Goal: Find contact information: Find contact information

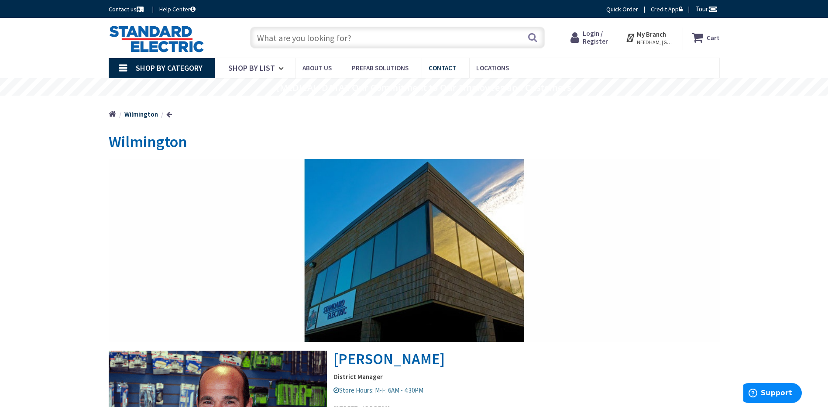
click at [439, 65] on span "Contact" at bounding box center [443, 68] width 28 height 8
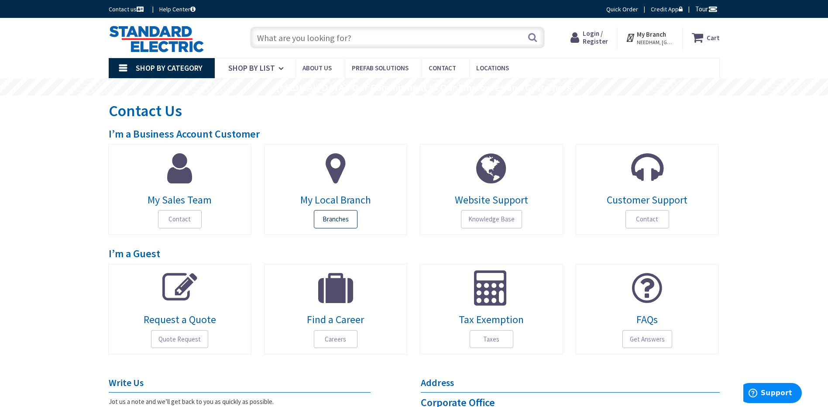
click at [343, 219] on span "Branches" at bounding box center [336, 219] width 44 height 18
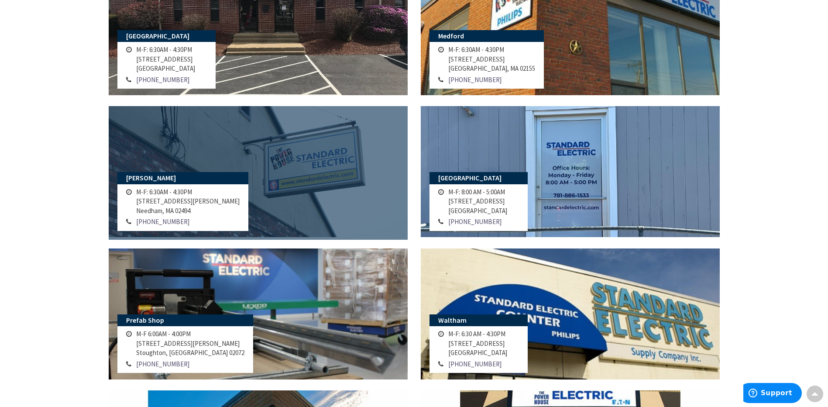
scroll to position [480, 0]
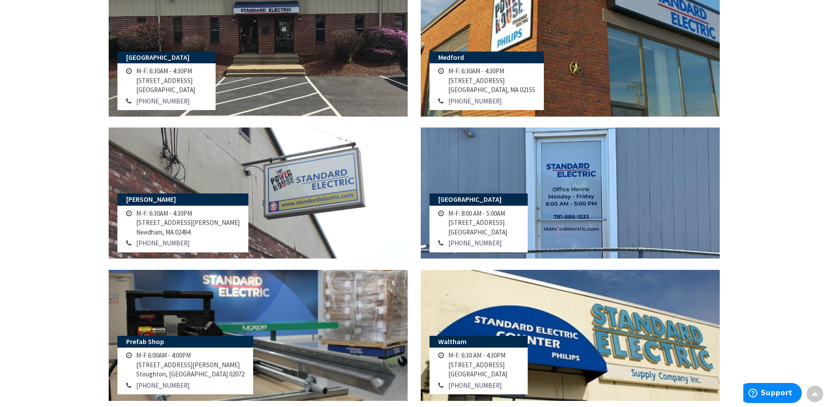
click at [785, 220] on div "Skip to Content Toggle Nav Search Cart My Cart Close" at bounding box center [414, 175] width 828 height 1275
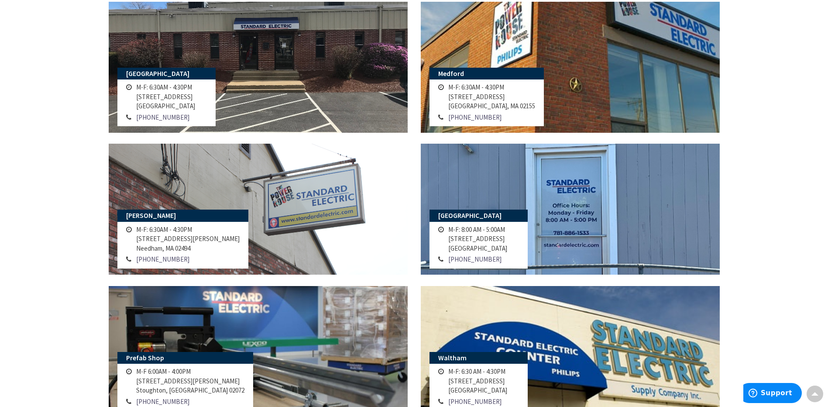
scroll to position [461, 0]
